Goal: Use online tool/utility: Utilize a website feature to perform a specific function

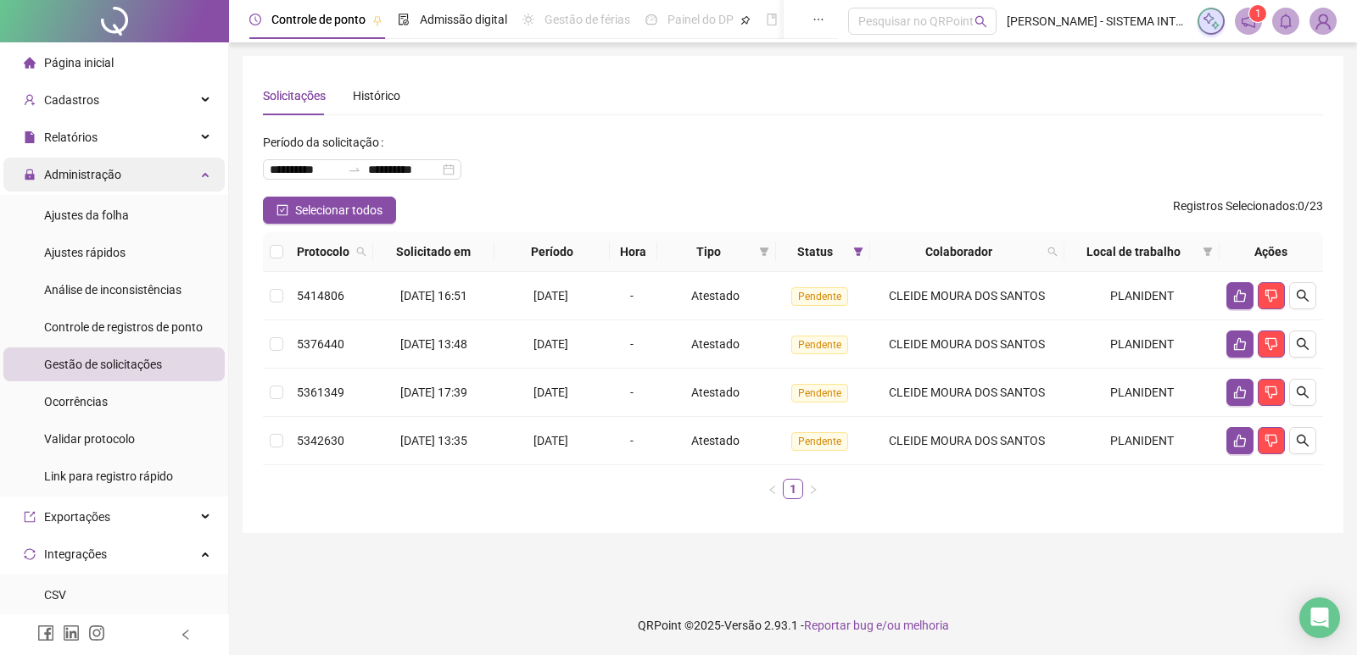
click at [131, 169] on div "Administração" at bounding box center [113, 175] width 221 height 34
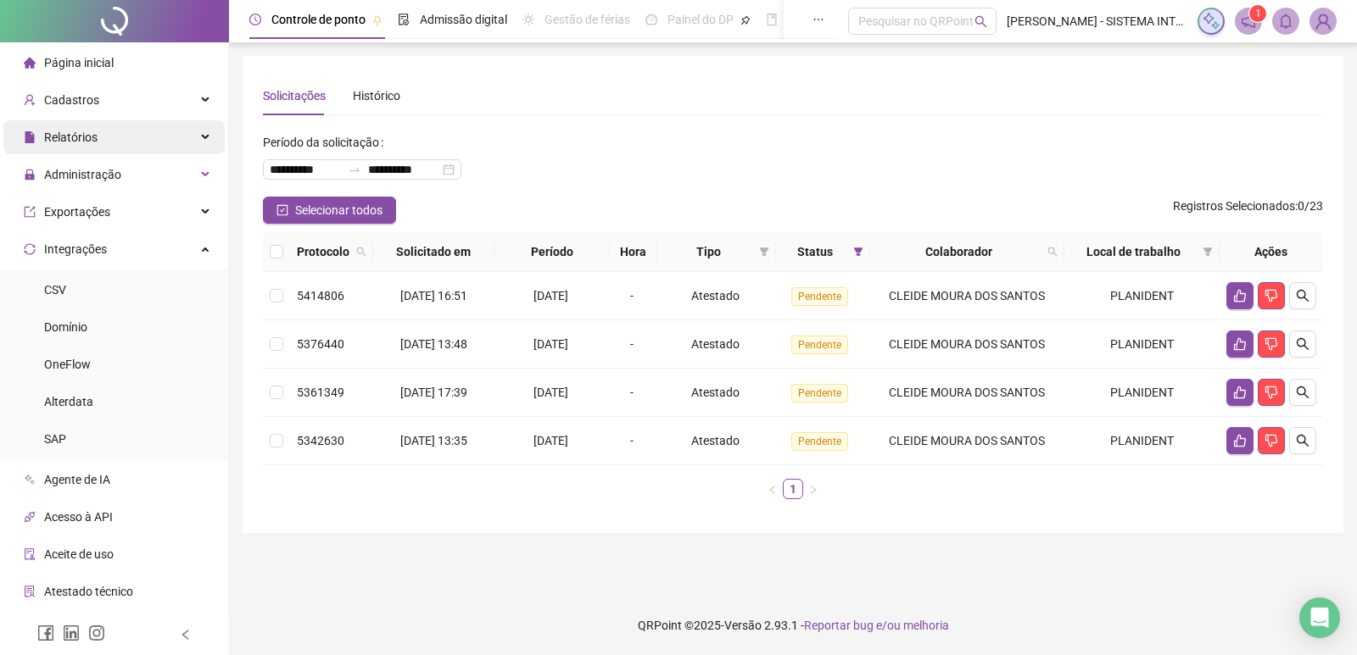
click at [123, 146] on div "Relatórios" at bounding box center [113, 137] width 221 height 34
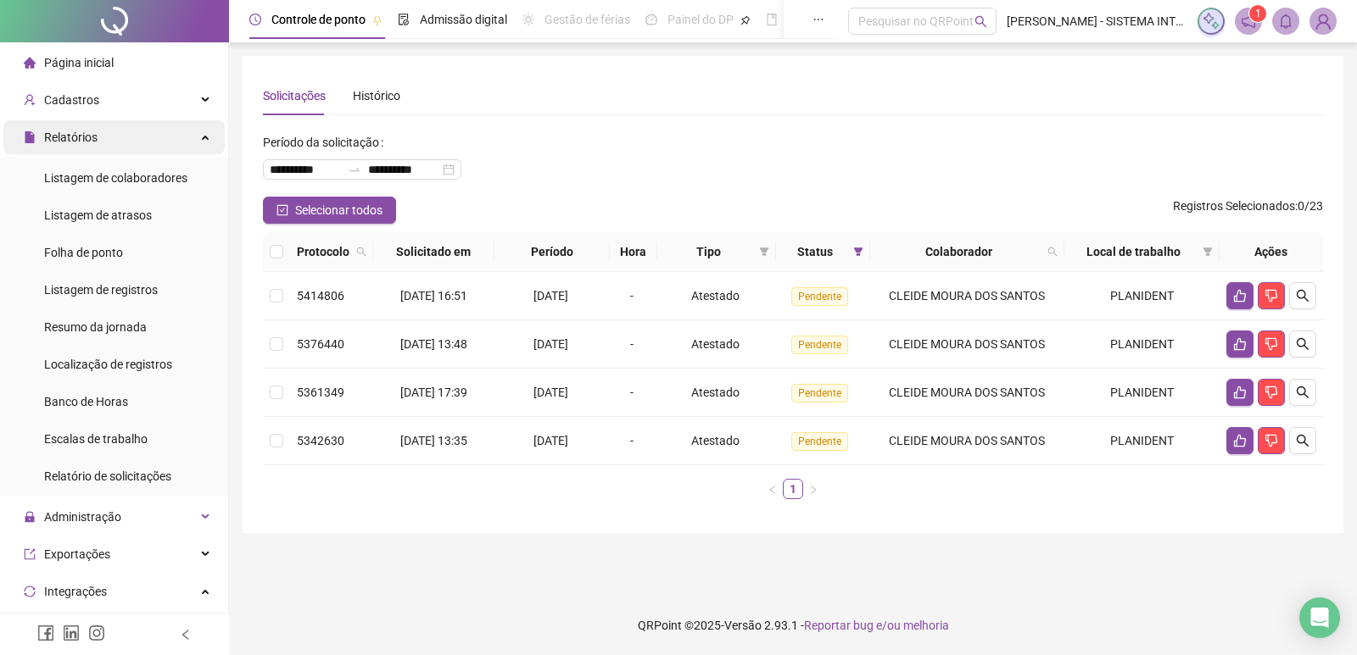
click at [120, 146] on div "Relatórios" at bounding box center [113, 137] width 221 height 34
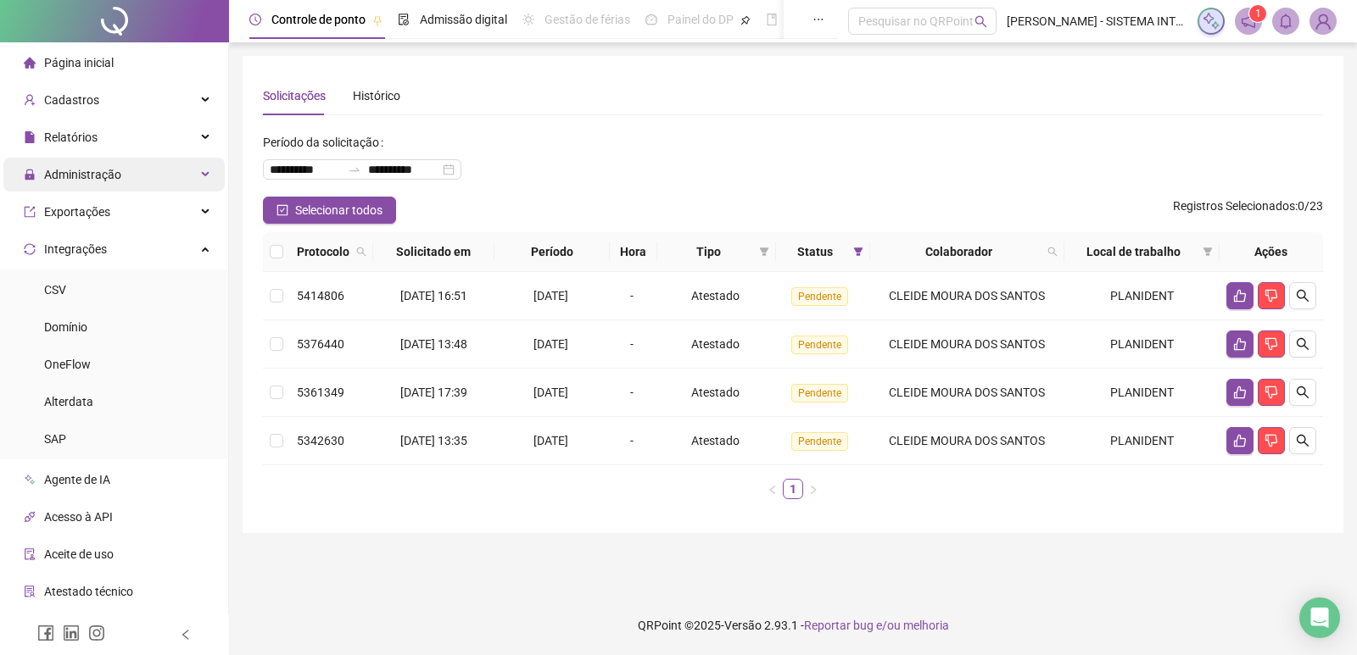
click at [142, 175] on div "Administração" at bounding box center [113, 175] width 221 height 34
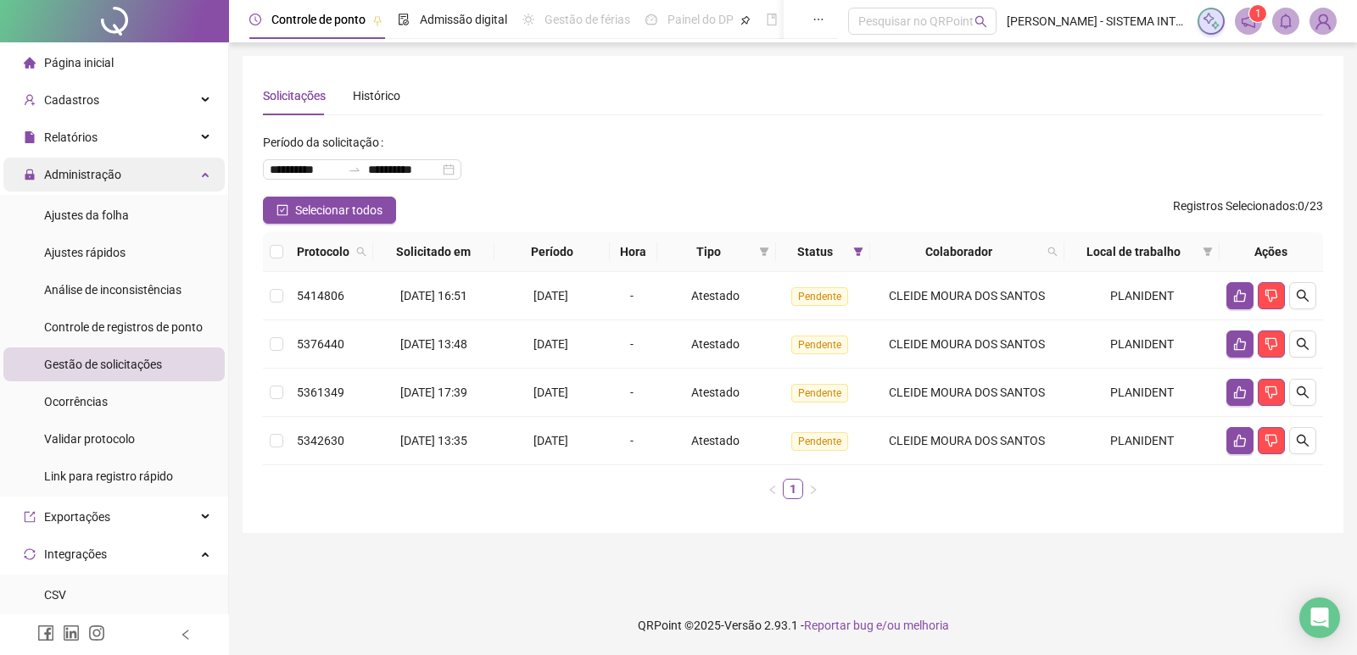
click at [117, 176] on span "Administração" at bounding box center [82, 175] width 77 height 14
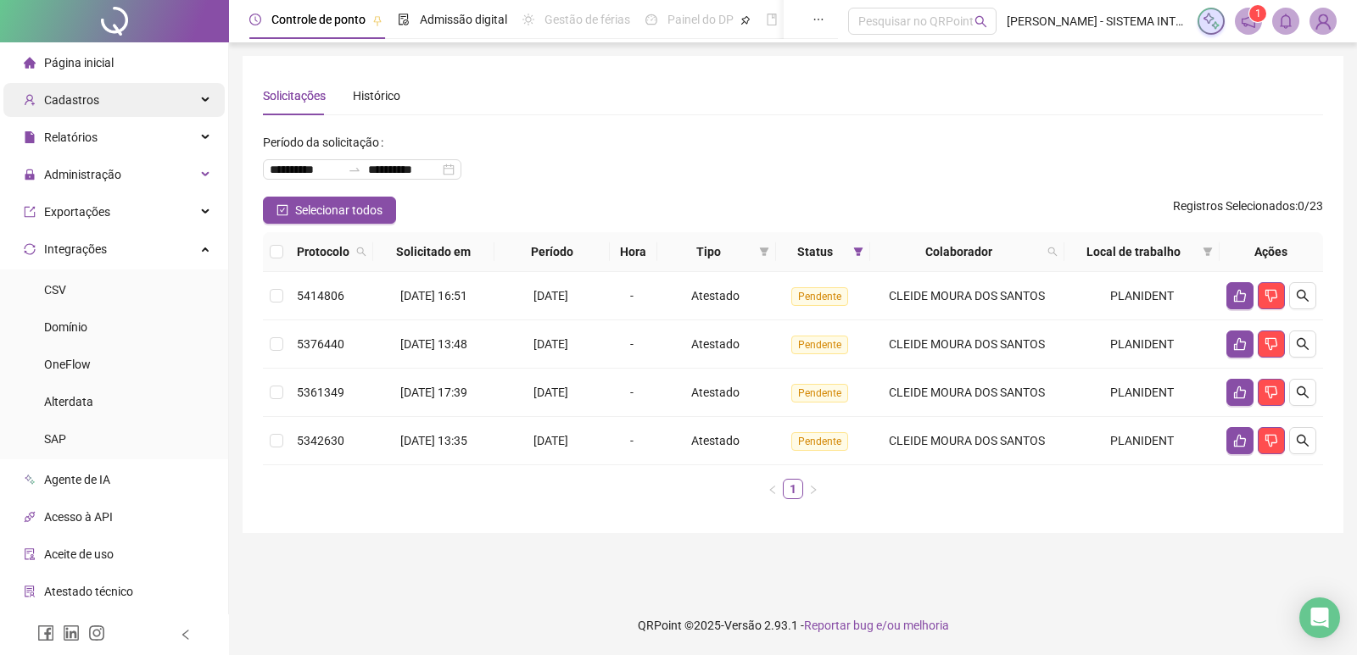
click at [117, 104] on div "Cadastros" at bounding box center [113, 100] width 221 height 34
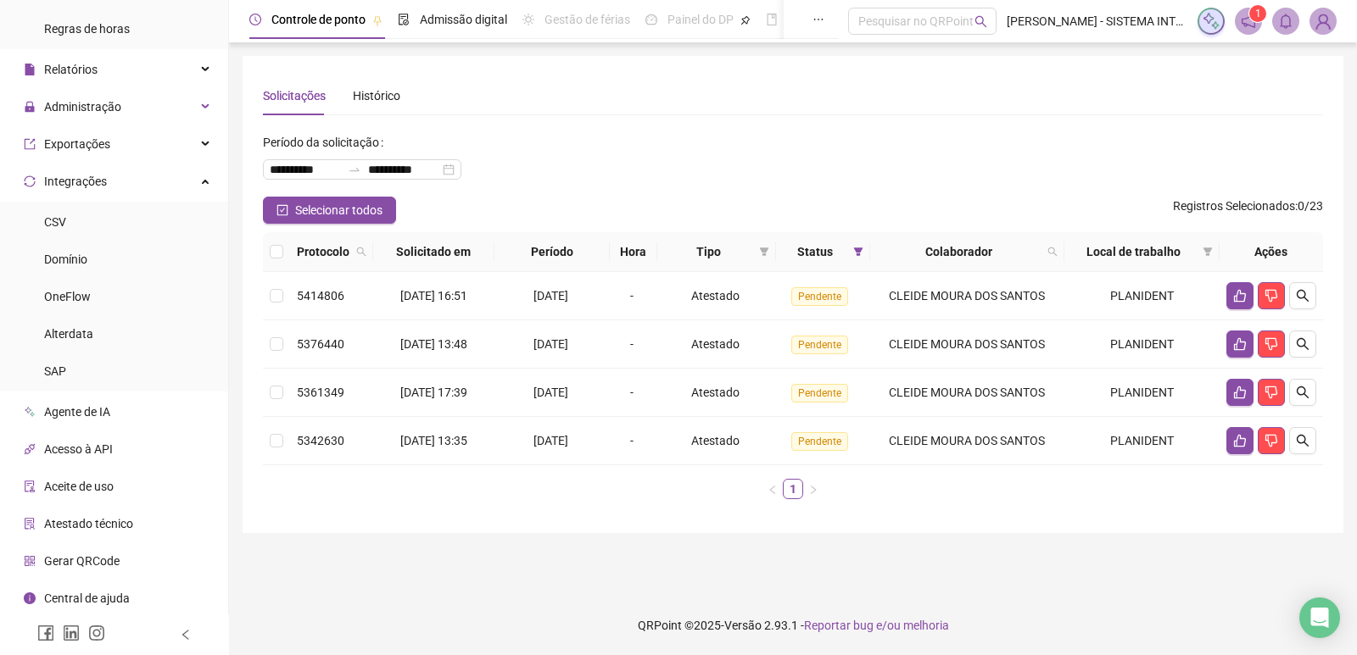
scroll to position [337, 0]
click at [103, 561] on span "Gerar QRCode" at bounding box center [81, 561] width 75 height 14
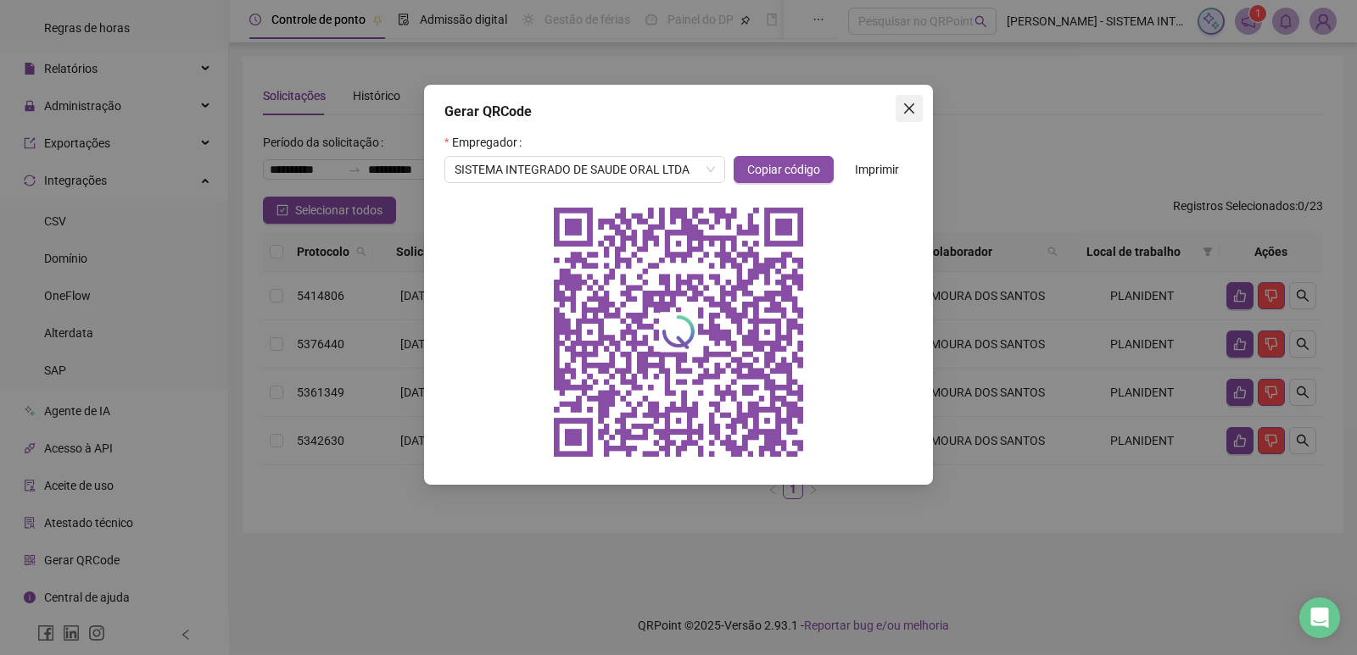
drag, startPoint x: 907, startPoint y: 113, endPoint x: 782, endPoint y: 92, distance: 127.3
click at [906, 113] on icon "close" at bounding box center [909, 109] width 14 height 14
